Goal: Information Seeking & Learning: Learn about a topic

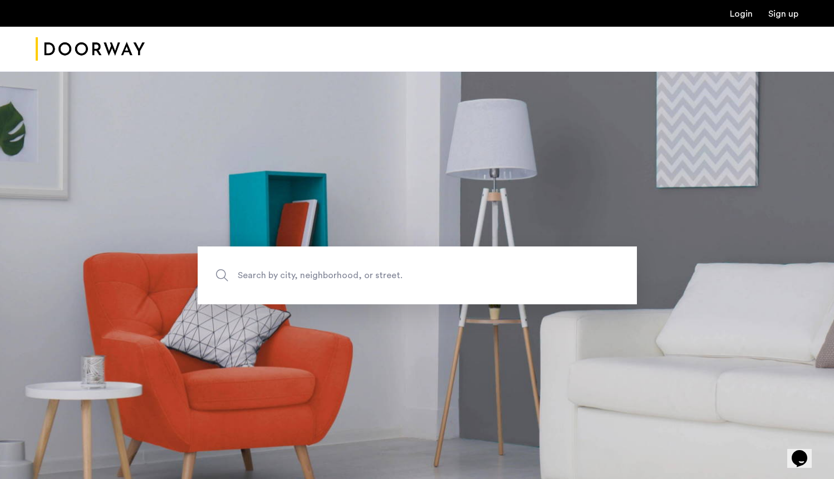
click at [745, 13] on link "Login" at bounding box center [741, 13] width 23 height 9
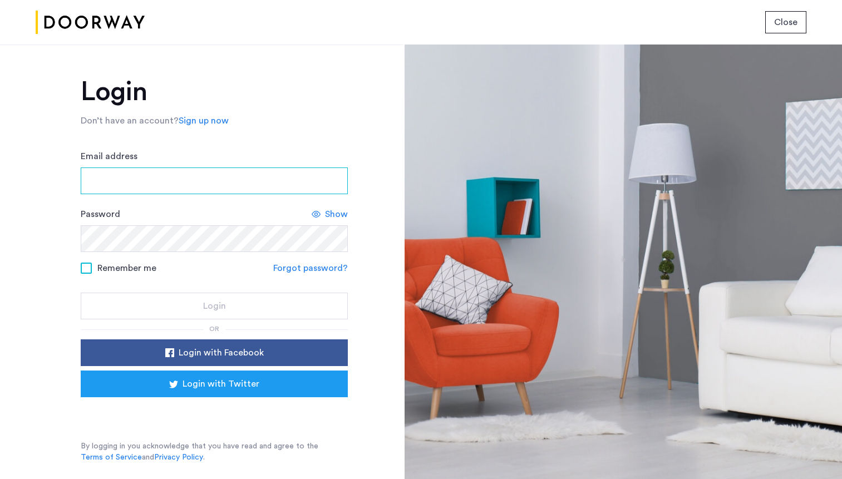
click at [190, 189] on input "Email address" at bounding box center [214, 181] width 267 height 27
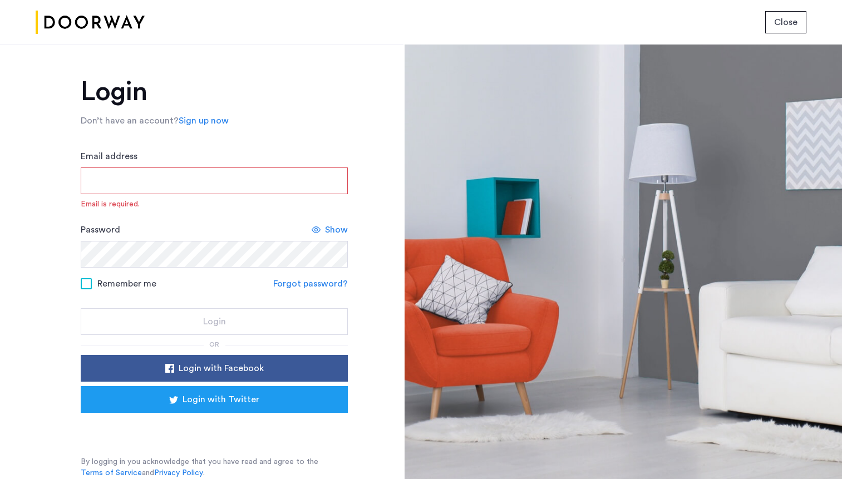
type input "**********"
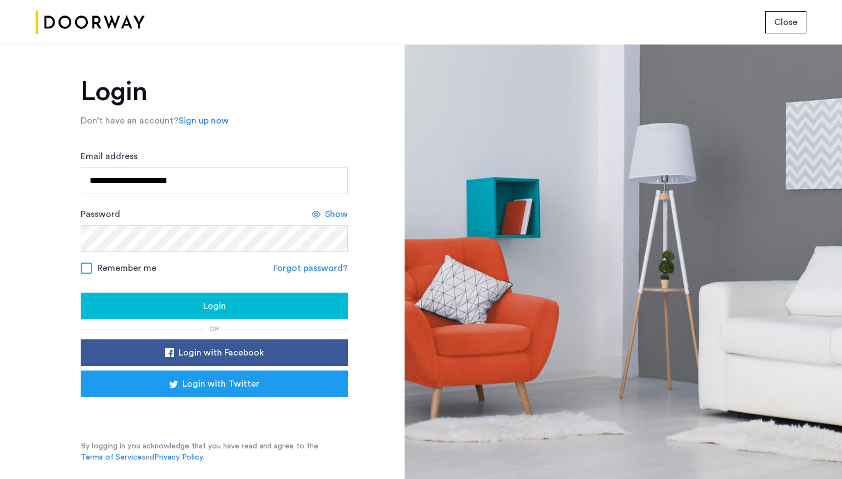
click at [173, 313] on div "Login" at bounding box center [214, 305] width 249 height 13
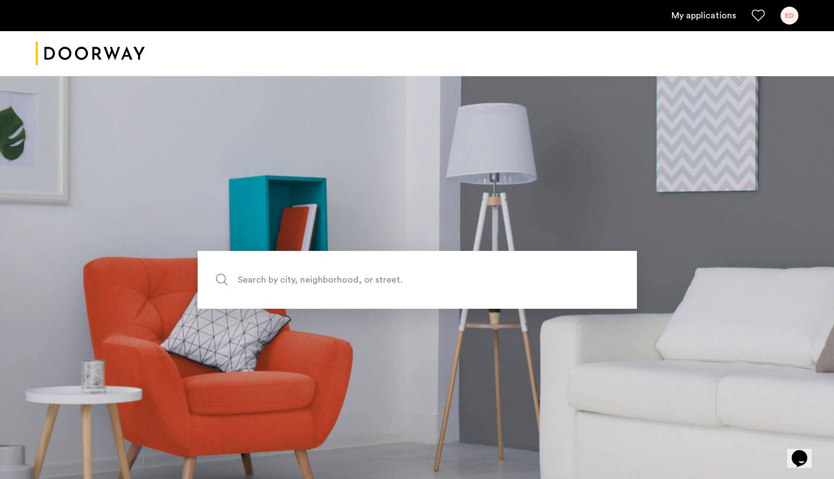
click at [696, 8] on ul "My applications ED" at bounding box center [417, 16] width 763 height 18
click at [696, 14] on link "My applications" at bounding box center [703, 15] width 65 height 13
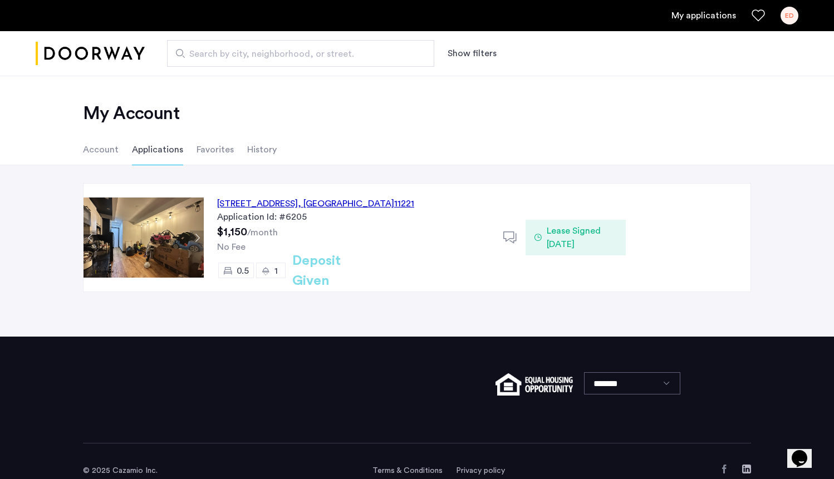
click at [307, 204] on div "[STREET_ADDRESS]" at bounding box center [315, 203] width 197 height 13
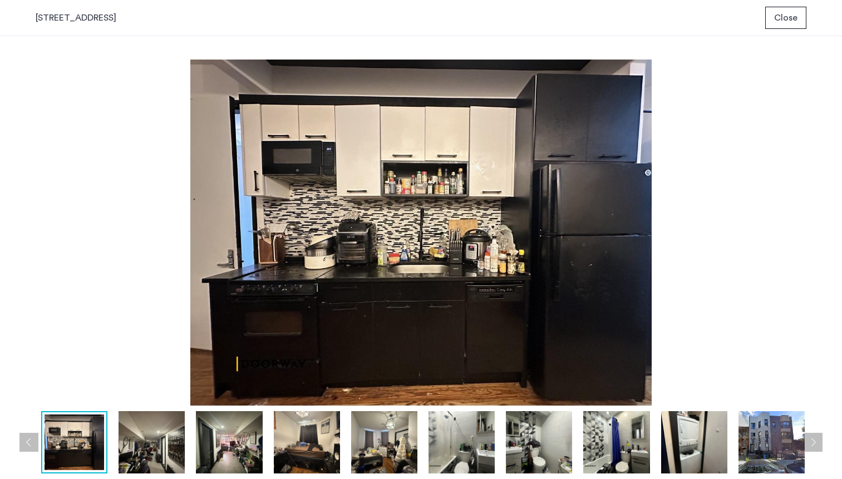
click at [286, 445] on img at bounding box center [307, 442] width 66 height 62
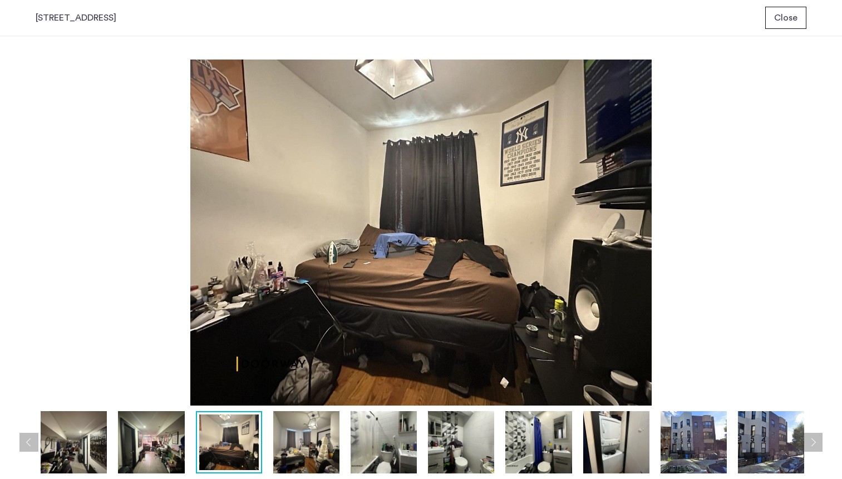
click at [170, 439] on img at bounding box center [151, 442] width 66 height 62
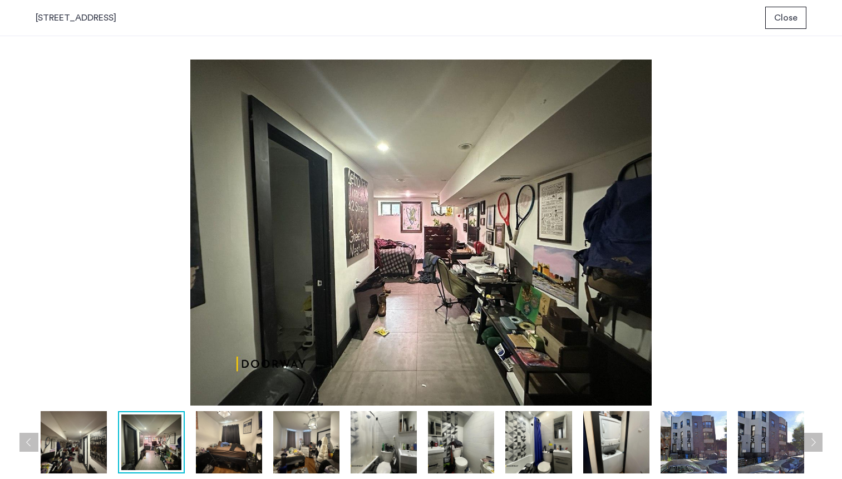
click at [234, 457] on img at bounding box center [229, 442] width 66 height 62
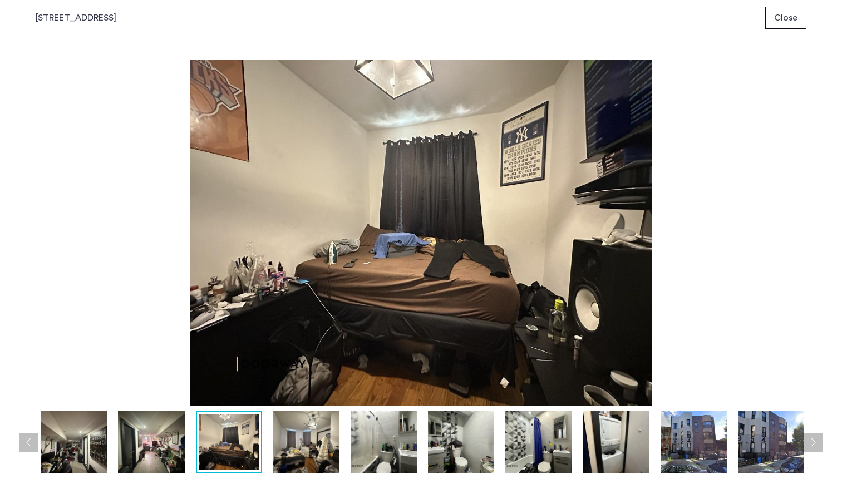
click at [339, 466] on img at bounding box center [306, 442] width 66 height 62
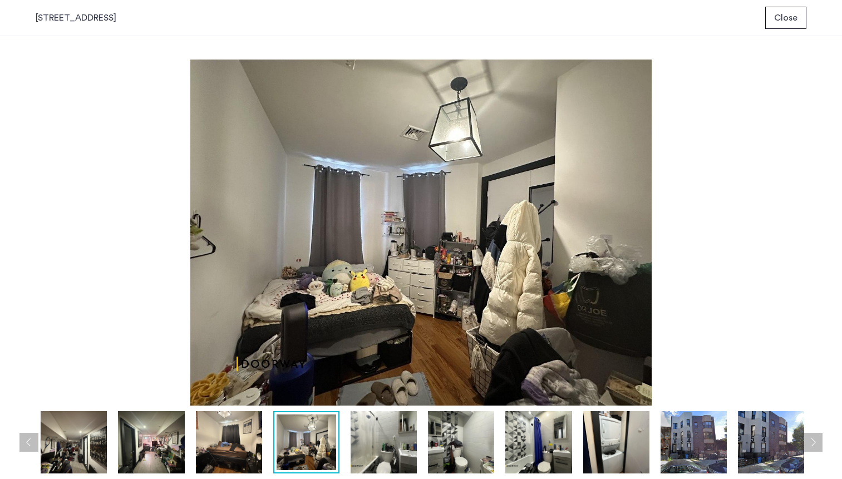
click at [405, 455] on img at bounding box center [384, 442] width 66 height 62
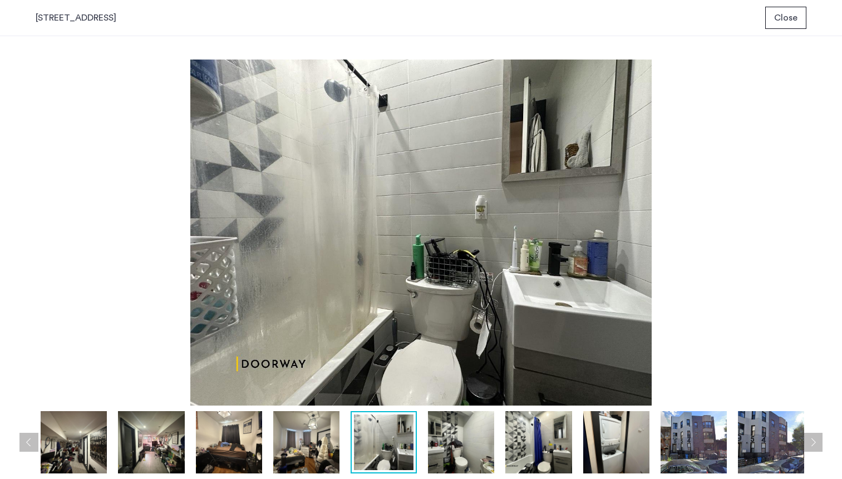
click at [311, 449] on img at bounding box center [306, 442] width 66 height 62
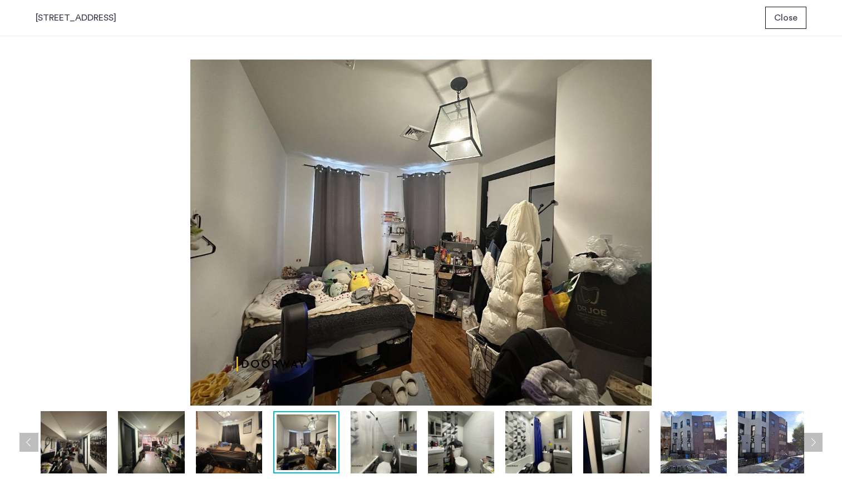
click at [383, 461] on img at bounding box center [384, 442] width 66 height 62
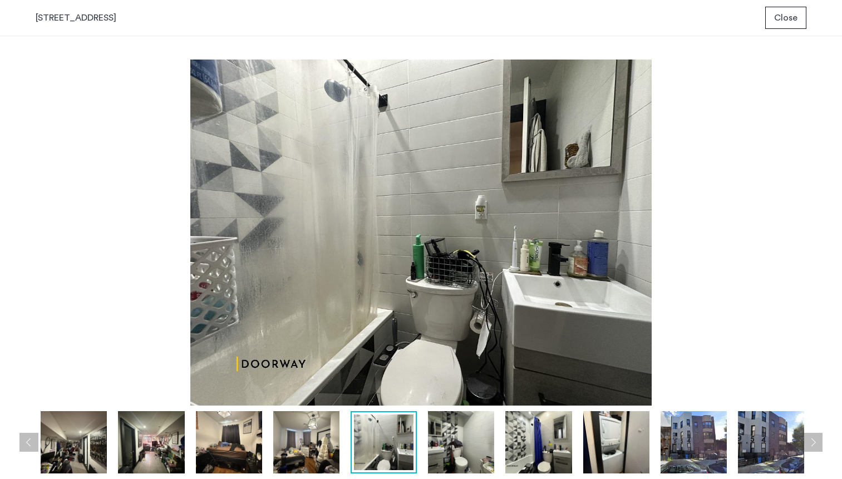
click at [478, 443] on img at bounding box center [461, 442] width 66 height 62
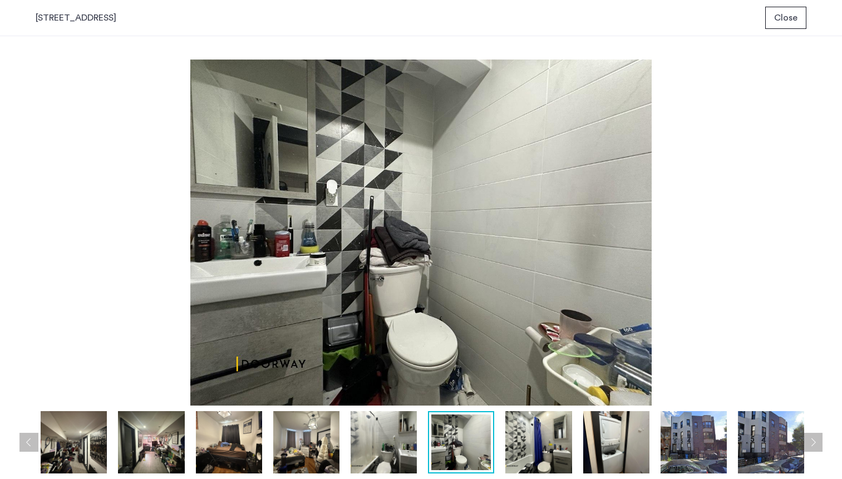
click at [542, 447] on img at bounding box center [538, 442] width 66 height 62
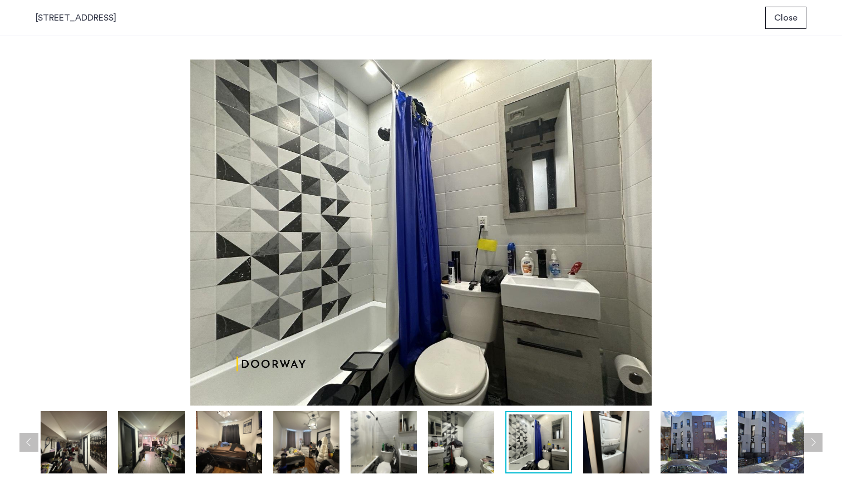
click at [613, 448] on img at bounding box center [616, 442] width 66 height 62
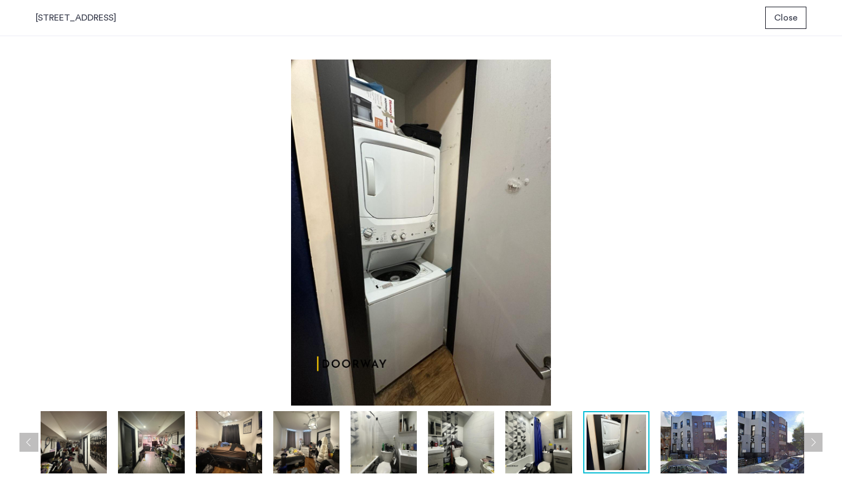
click at [679, 456] on img at bounding box center [694, 442] width 66 height 62
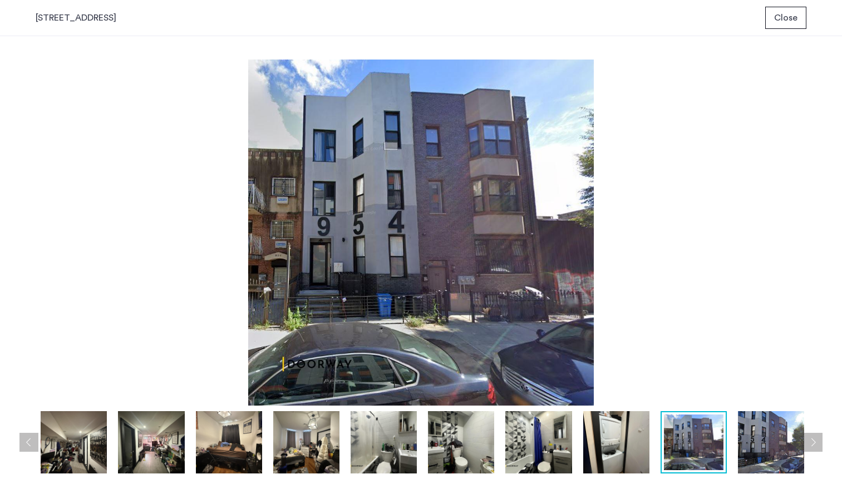
click at [777, 461] on img at bounding box center [771, 442] width 66 height 62
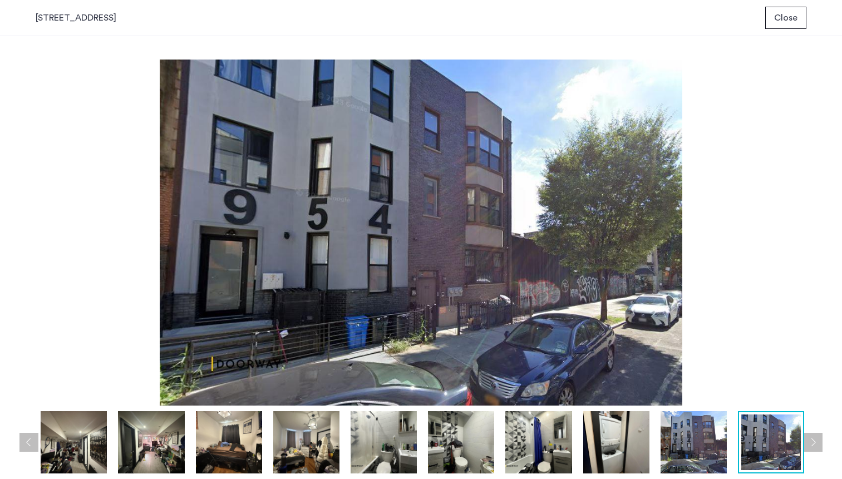
click at [815, 436] on button "Next apartment" at bounding box center [813, 442] width 19 height 19
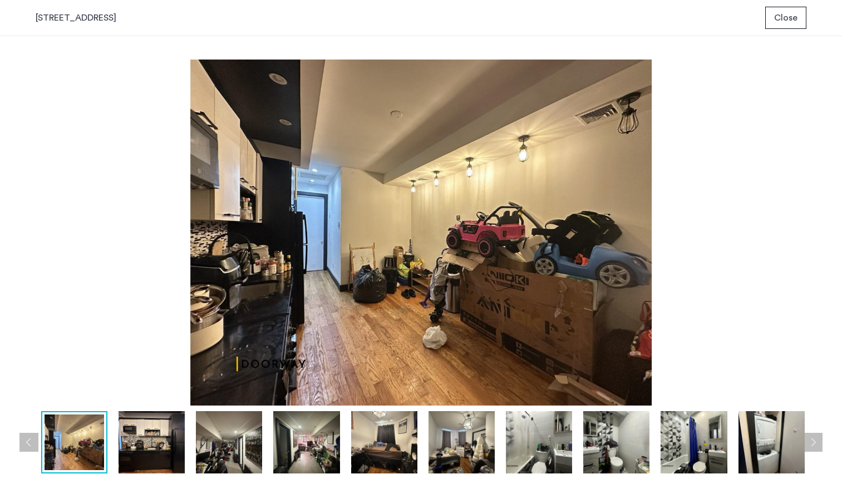
click at [815, 436] on button "Next apartment" at bounding box center [813, 442] width 19 height 19
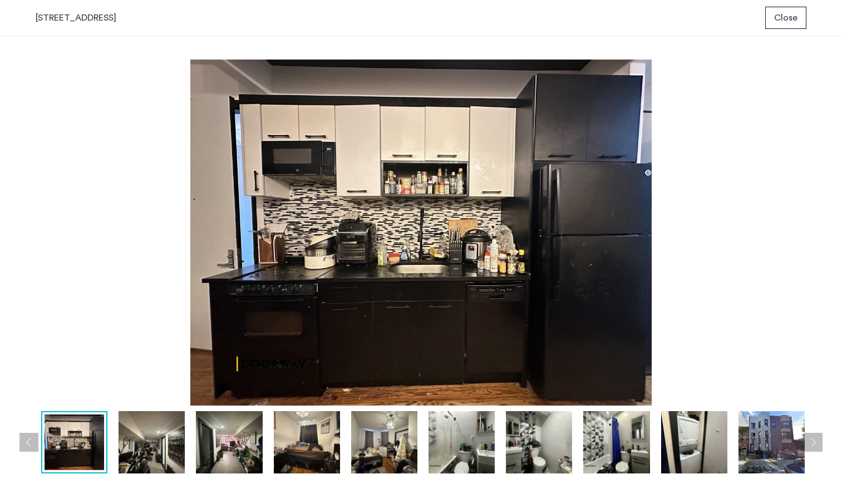
click at [815, 436] on button "Next apartment" at bounding box center [813, 442] width 19 height 19
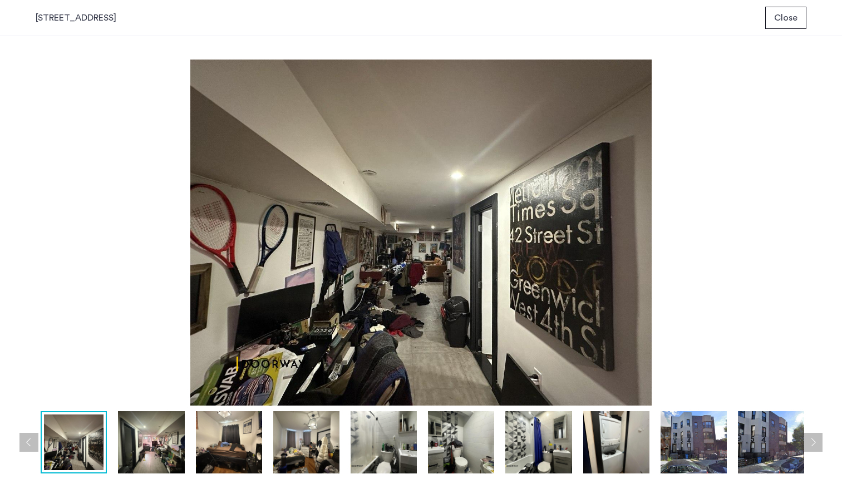
click at [815, 436] on button "Next apartment" at bounding box center [813, 442] width 19 height 19
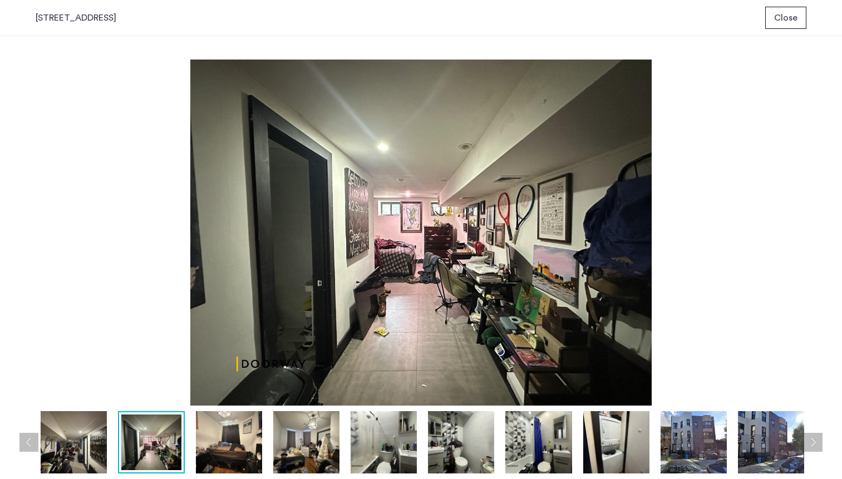
click at [815, 436] on button "Next apartment" at bounding box center [813, 442] width 19 height 19
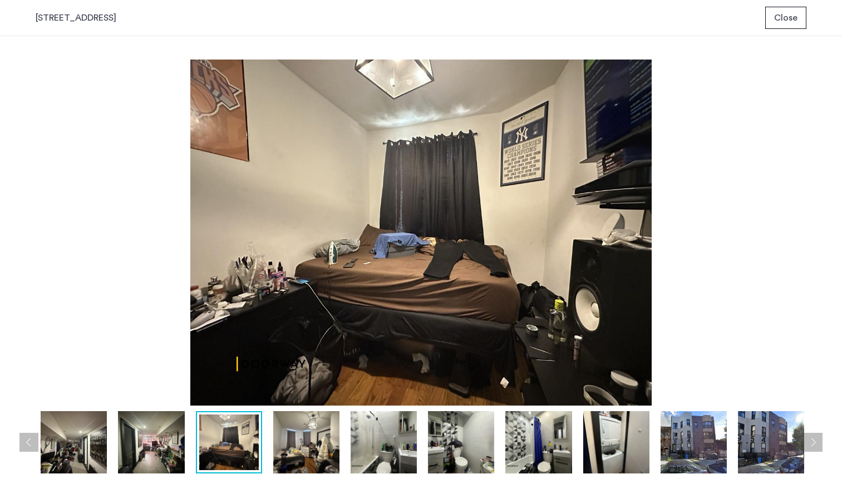
click at [815, 436] on button "Next apartment" at bounding box center [813, 442] width 19 height 19
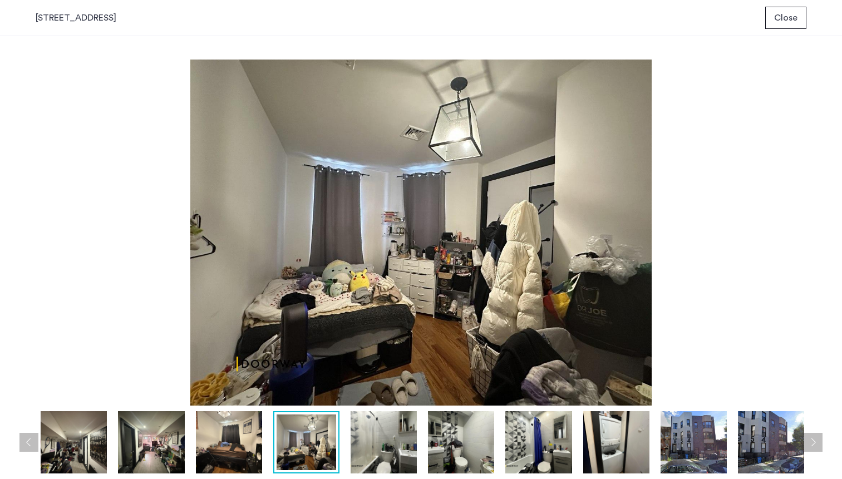
click at [815, 435] on button "Next apartment" at bounding box center [813, 442] width 19 height 19
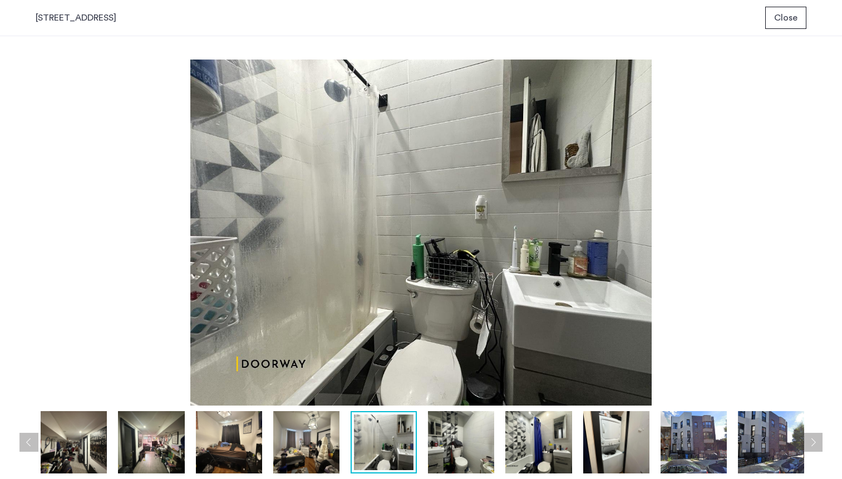
click at [815, 435] on button "Next apartment" at bounding box center [813, 442] width 19 height 19
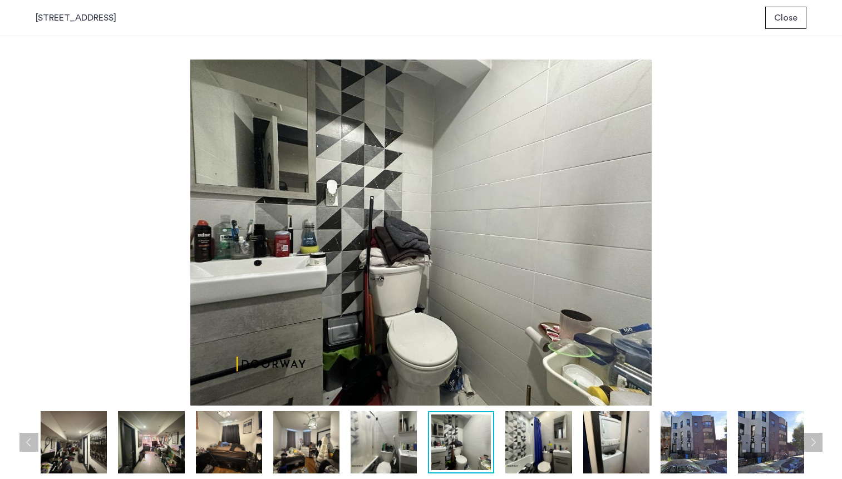
click at [815, 435] on button "Next apartment" at bounding box center [813, 442] width 19 height 19
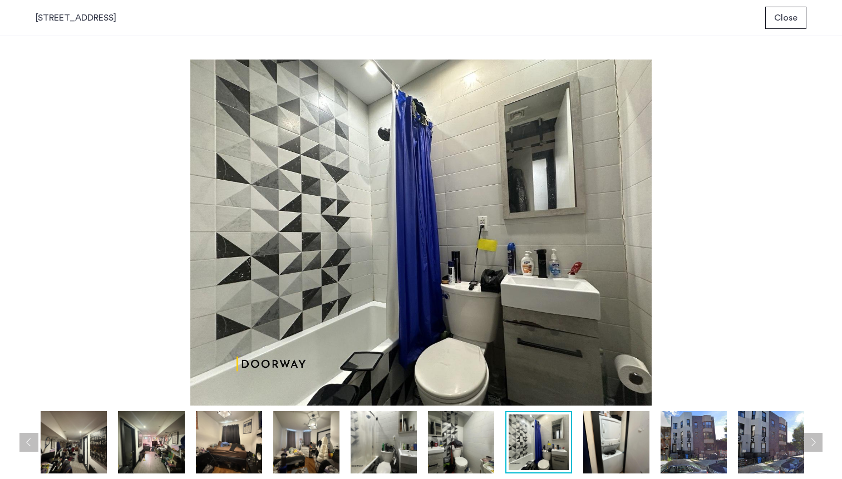
click at [789, 27] on button "Close" at bounding box center [785, 18] width 41 height 22
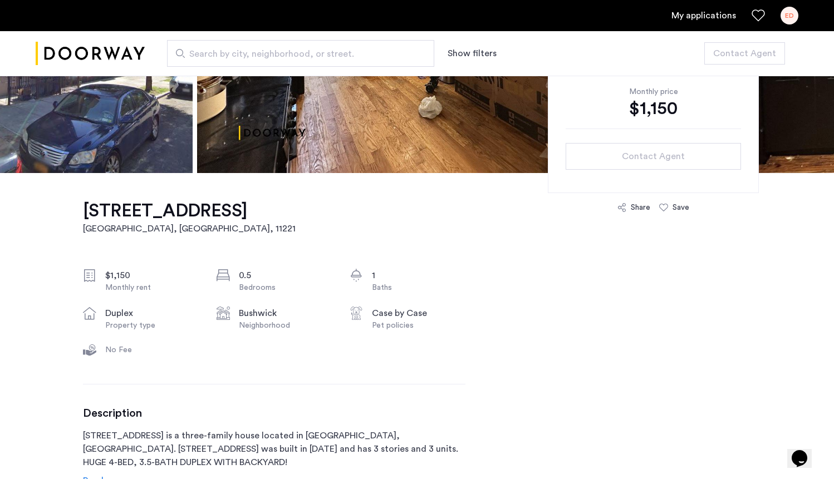
scroll to position [61, 0]
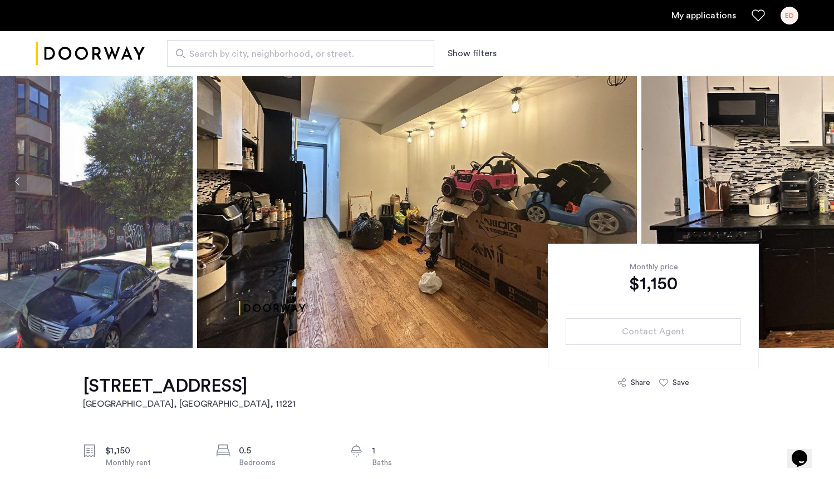
click at [97, 56] on img "Cazamio logo" at bounding box center [90, 54] width 109 height 42
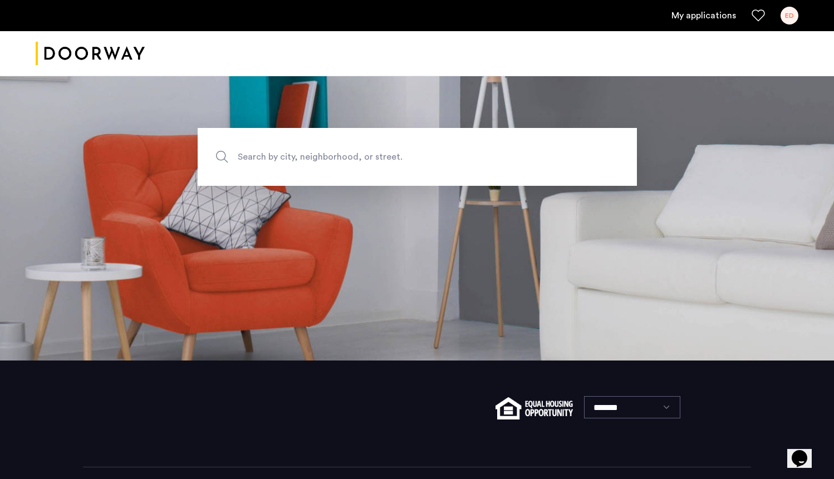
scroll to position [166, 0]
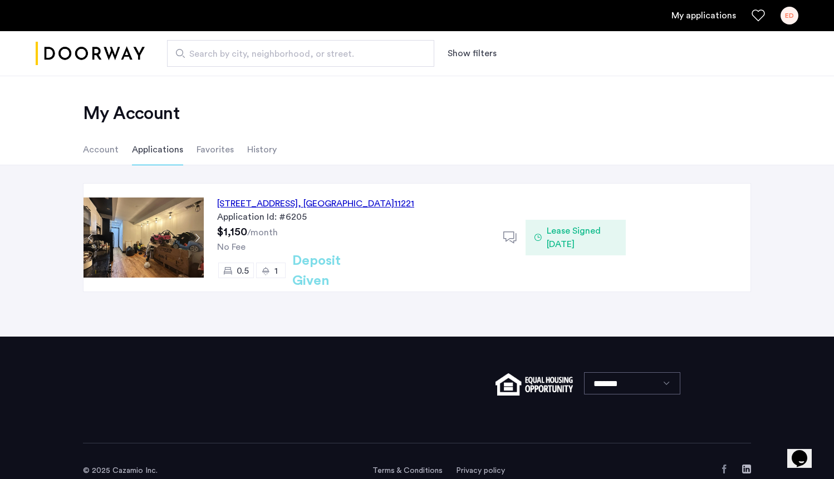
click at [259, 204] on div "[STREET_ADDRESS]" at bounding box center [315, 203] width 197 height 13
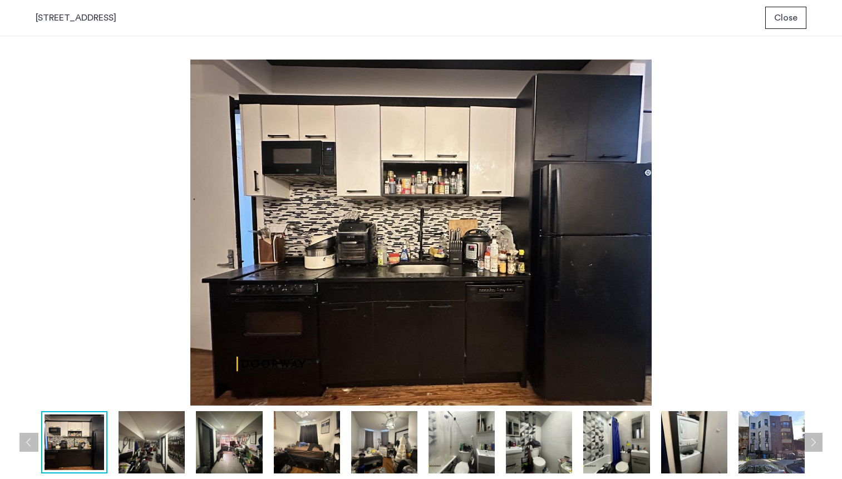
click at [719, 440] on img at bounding box center [694, 442] width 66 height 62
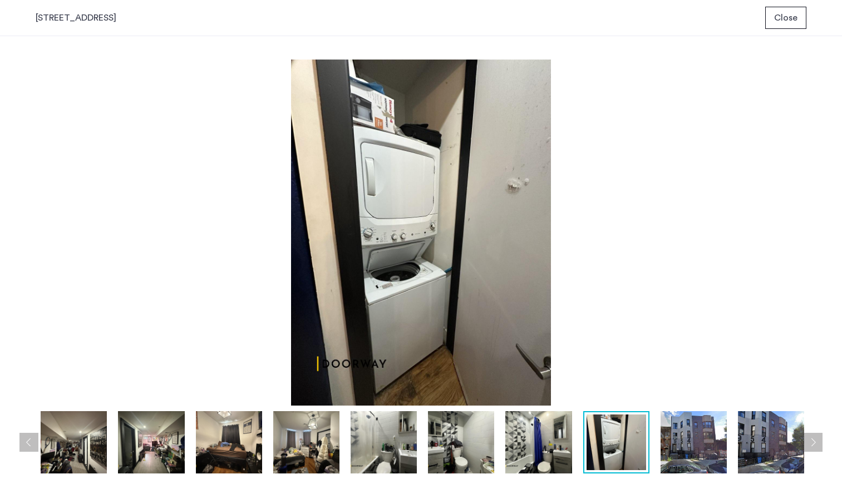
click at [302, 440] on img at bounding box center [306, 442] width 66 height 62
